Goal: Navigation & Orientation: Find specific page/section

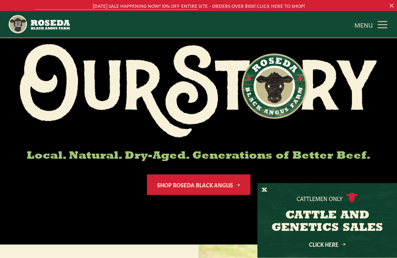
scroll to position [70, 0]
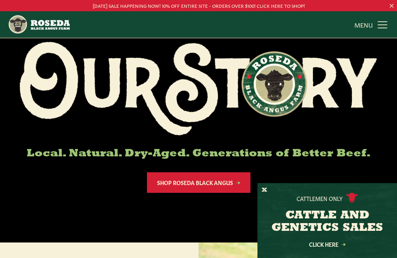
click at [267, 194] on button "X" at bounding box center [264, 190] width 5 height 8
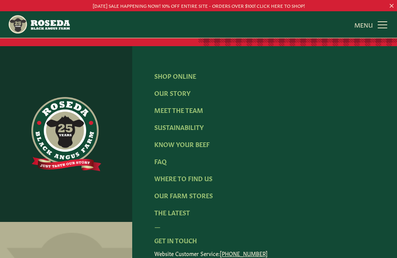
scroll to position [1153, 0]
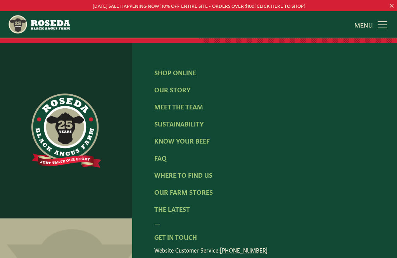
click at [202, 170] on link "Where To Find Us" at bounding box center [183, 174] width 58 height 9
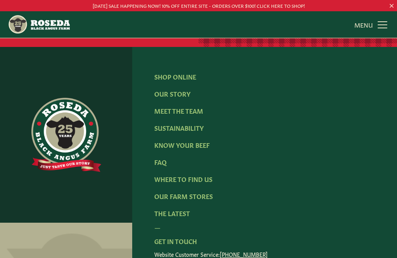
scroll to position [1150, 0]
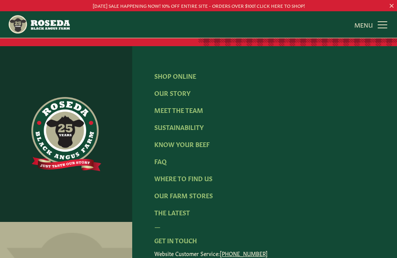
click at [206, 191] on link "Our Farm Stores" at bounding box center [183, 195] width 59 height 9
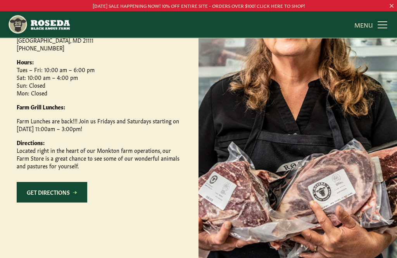
scroll to position [419, 0]
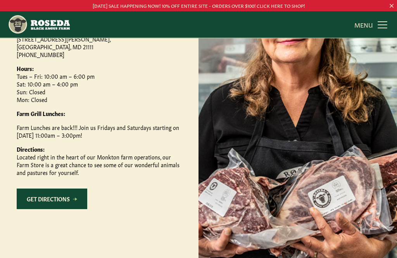
click at [83, 209] on link "Get Directions" at bounding box center [52, 199] width 71 height 21
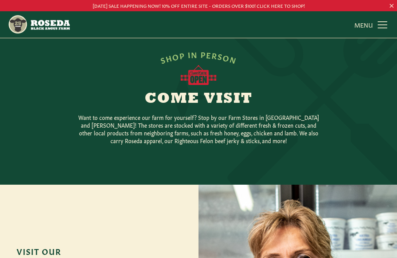
scroll to position [170, 0]
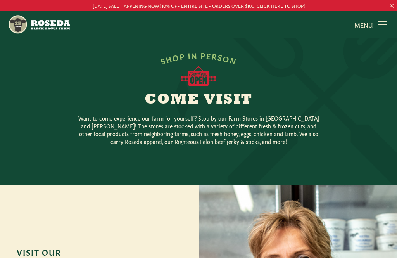
click at [384, 24] on link "MENU CLOSE" at bounding box center [372, 25] width 35 height 16
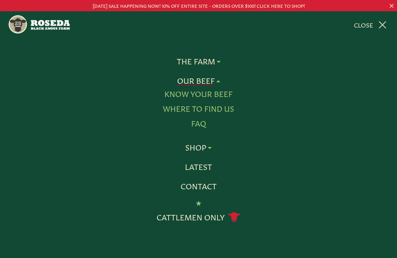
click at [211, 147] on link "Shop" at bounding box center [198, 147] width 26 height 10
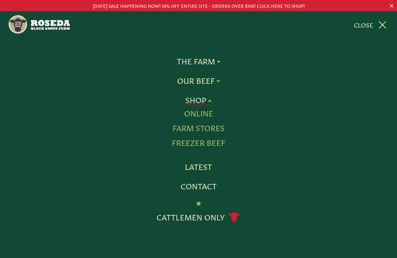
click at [218, 129] on link "Farm Stores" at bounding box center [199, 128] width 52 height 10
click at [218, 131] on link "Farm Stores" at bounding box center [199, 128] width 52 height 10
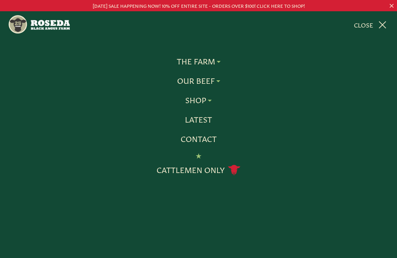
scroll to position [218, 0]
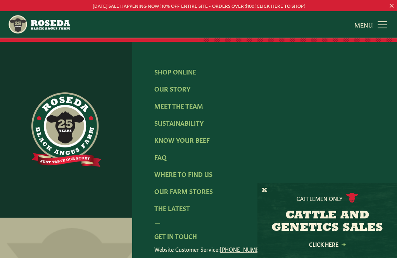
scroll to position [1246, 0]
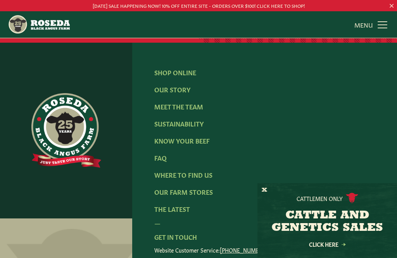
click at [191, 76] on link "Shop Online" at bounding box center [175, 72] width 42 height 9
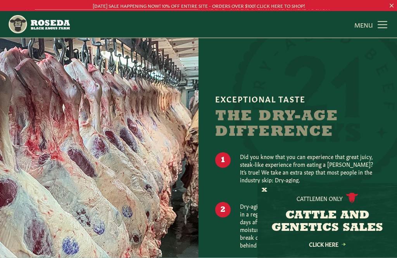
scroll to position [539, 0]
